Goal: Task Accomplishment & Management: Use online tool/utility

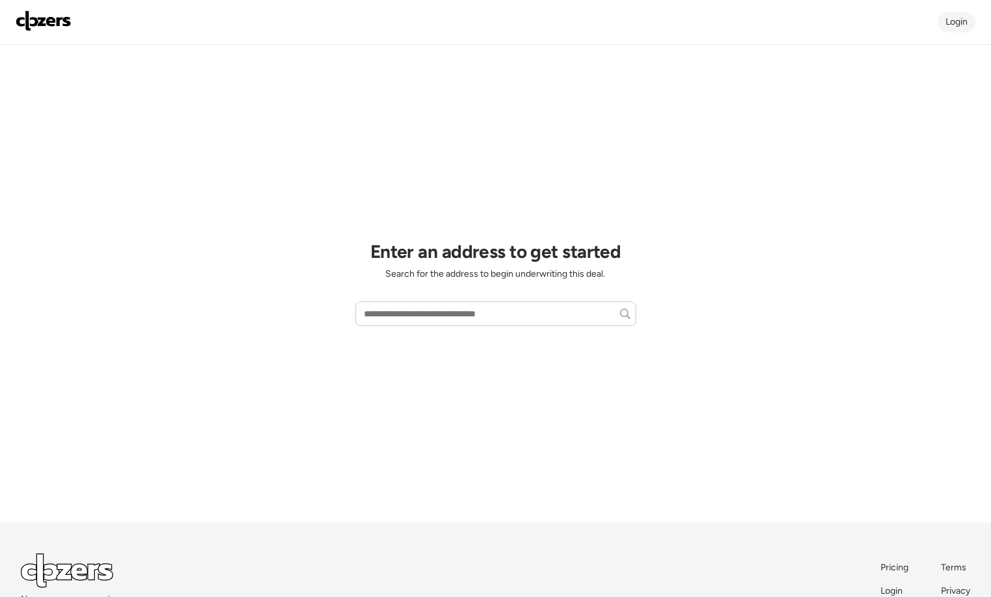
click at [873, 19] on span "Login" at bounding box center [957, 21] width 22 height 11
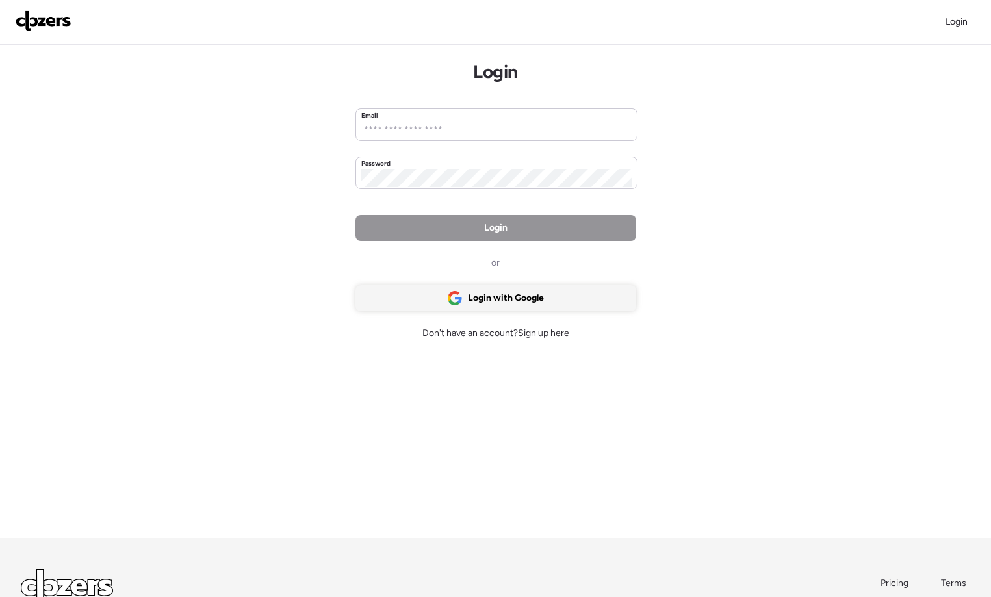
click at [489, 302] on span "Login with Google" at bounding box center [506, 298] width 76 height 13
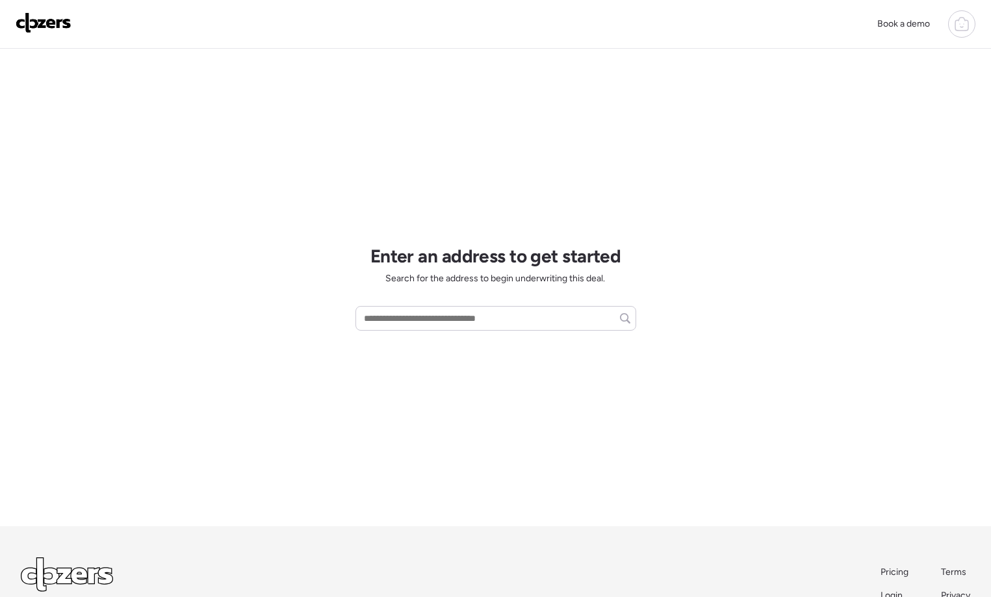
click at [726, 184] on div "Book a demo Enter an address to get started Search for the address to begin und…" at bounding box center [495, 343] width 991 height 686
click at [201, 112] on div "Book a demo Enter an address to get started Search for the address to begin und…" at bounding box center [495, 343] width 991 height 686
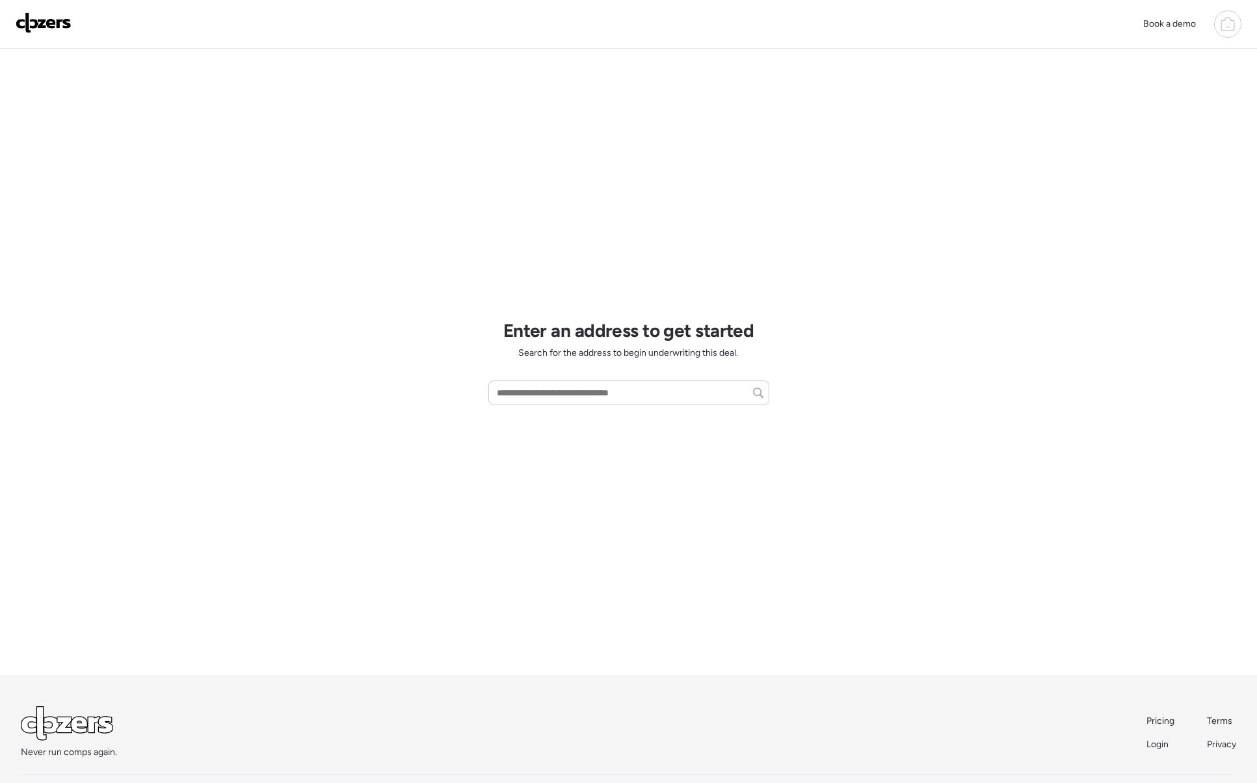
click at [135, 556] on div "Book a demo Enter an address to get started Search for the address to begin und…" at bounding box center [628, 417] width 1257 height 835
